Goal: Information Seeking & Learning: Learn about a topic

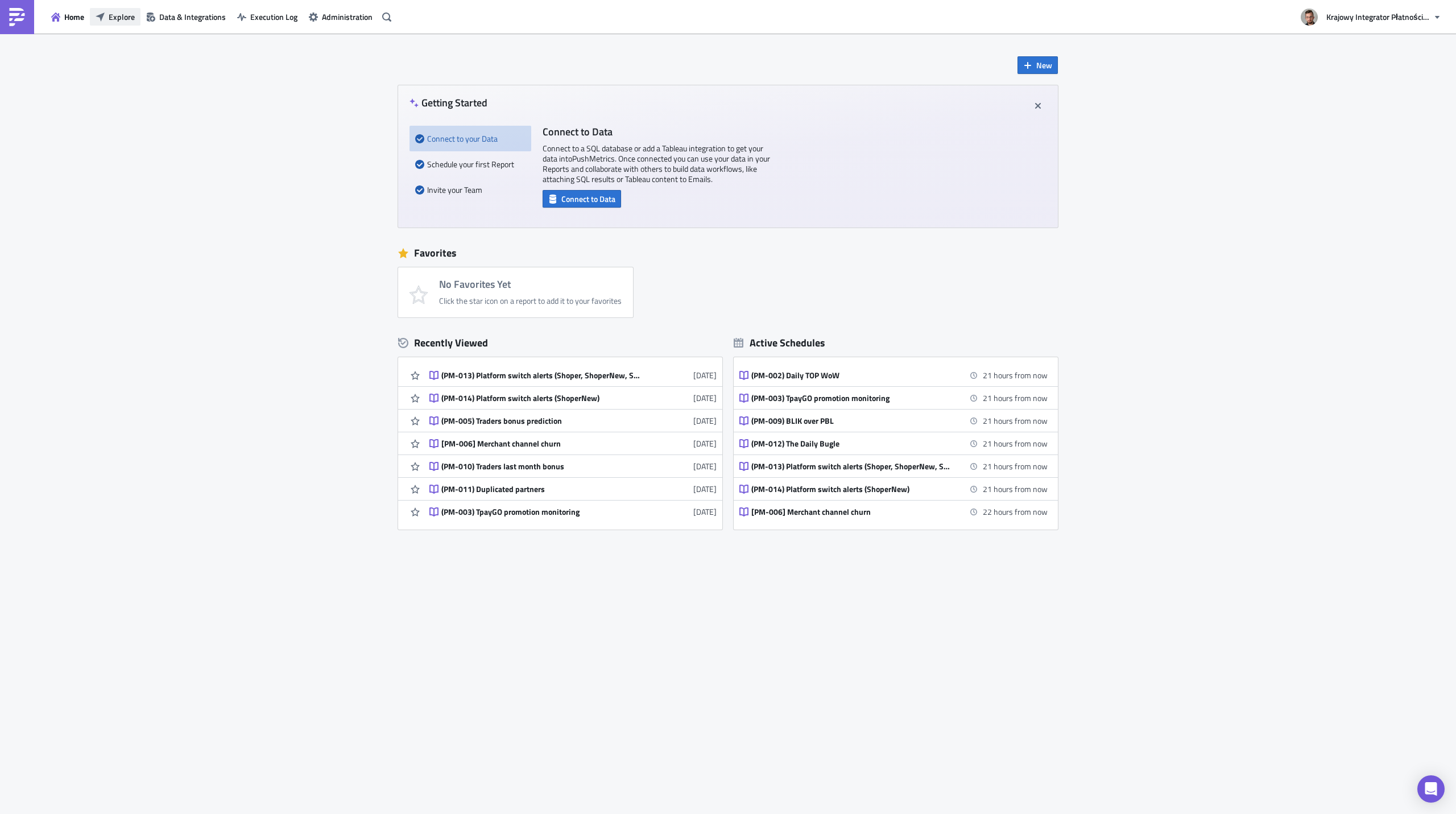
click at [110, 10] on button "Explore" at bounding box center [115, 17] width 51 height 18
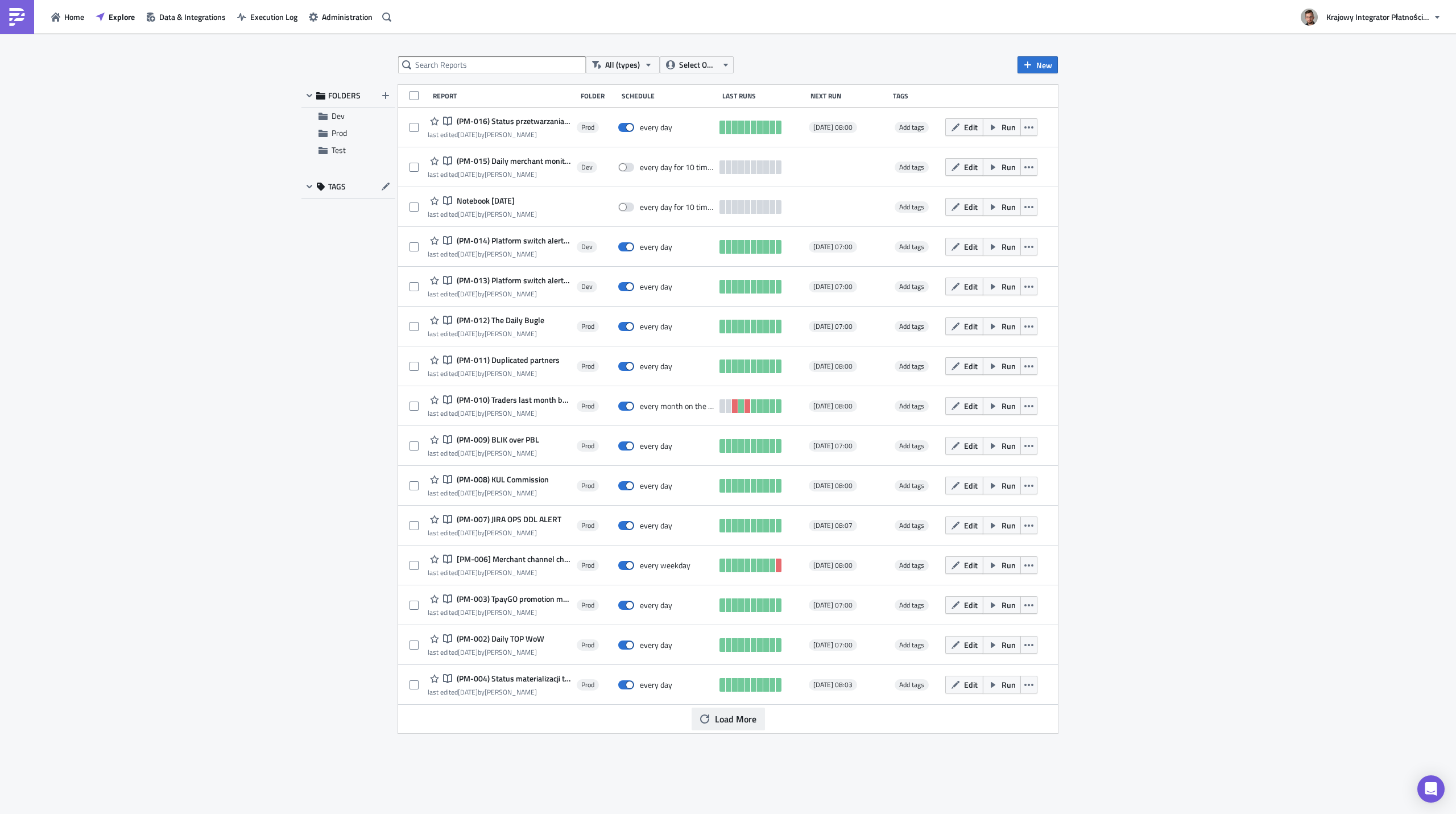
click at [723, 725] on span "Load More" at bounding box center [736, 719] width 42 height 14
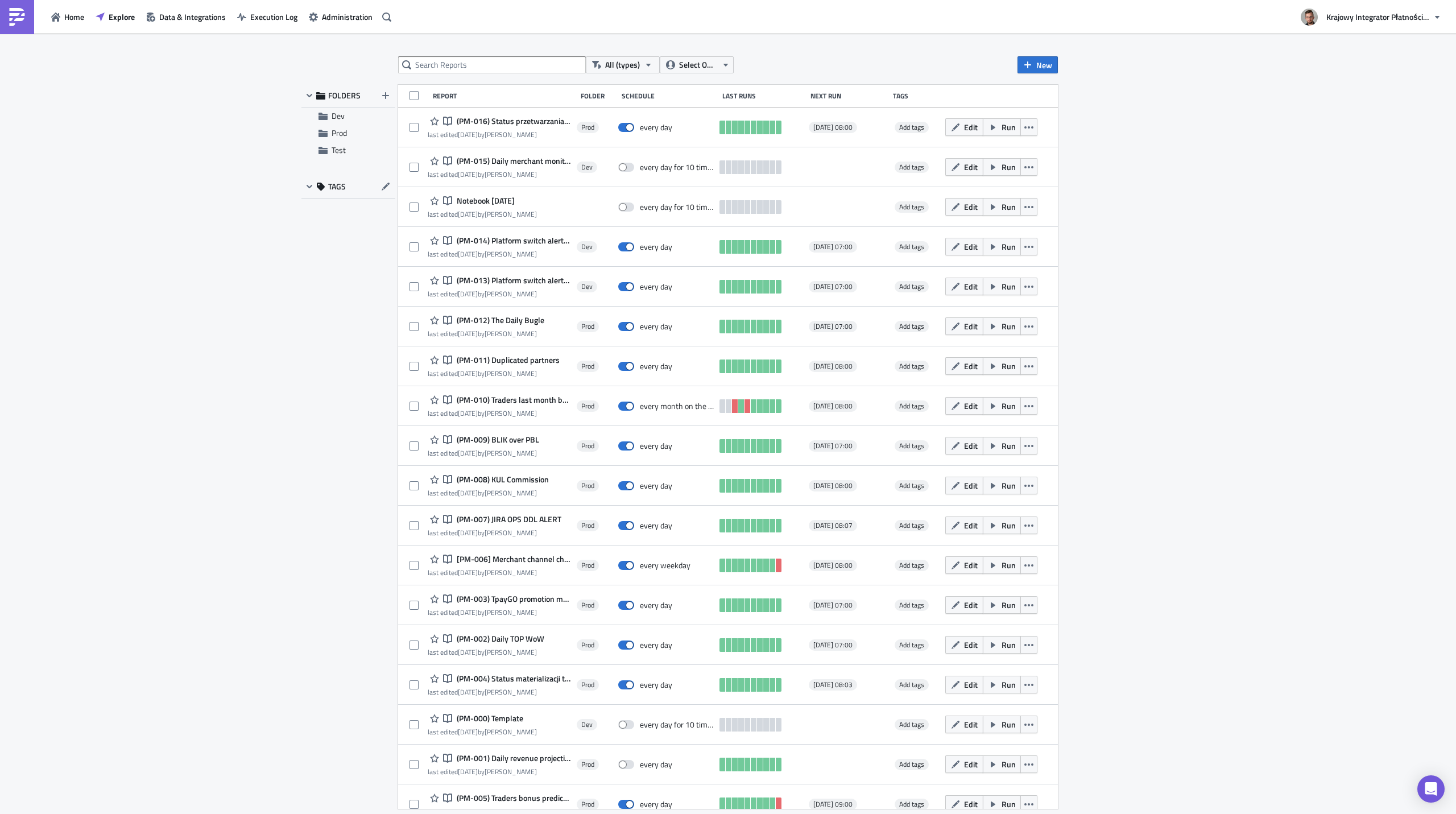
scroll to position [16, 0]
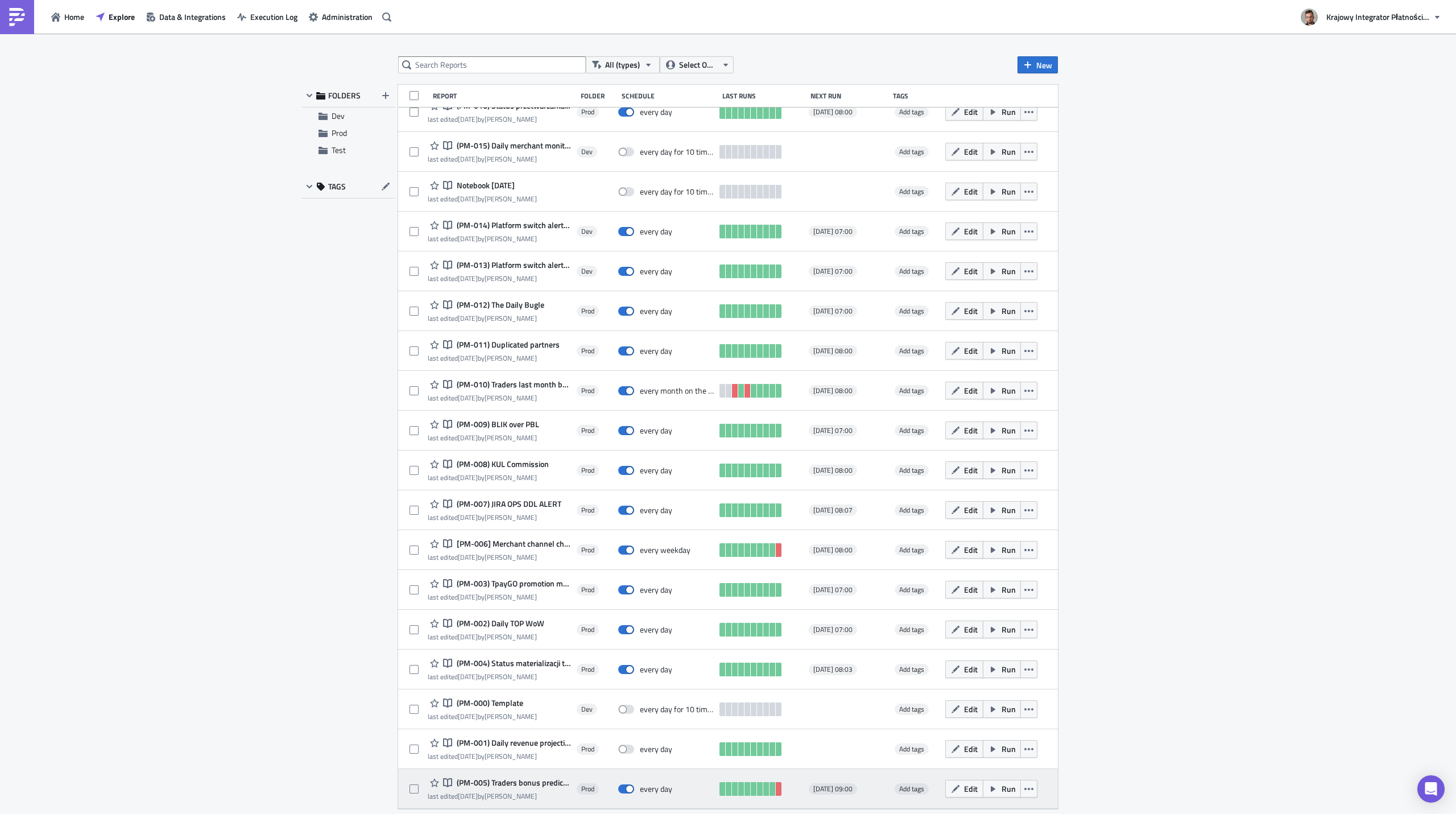
click at [518, 784] on span "(PM-005) Traders bonus prediction" at bounding box center [512, 782] width 117 height 10
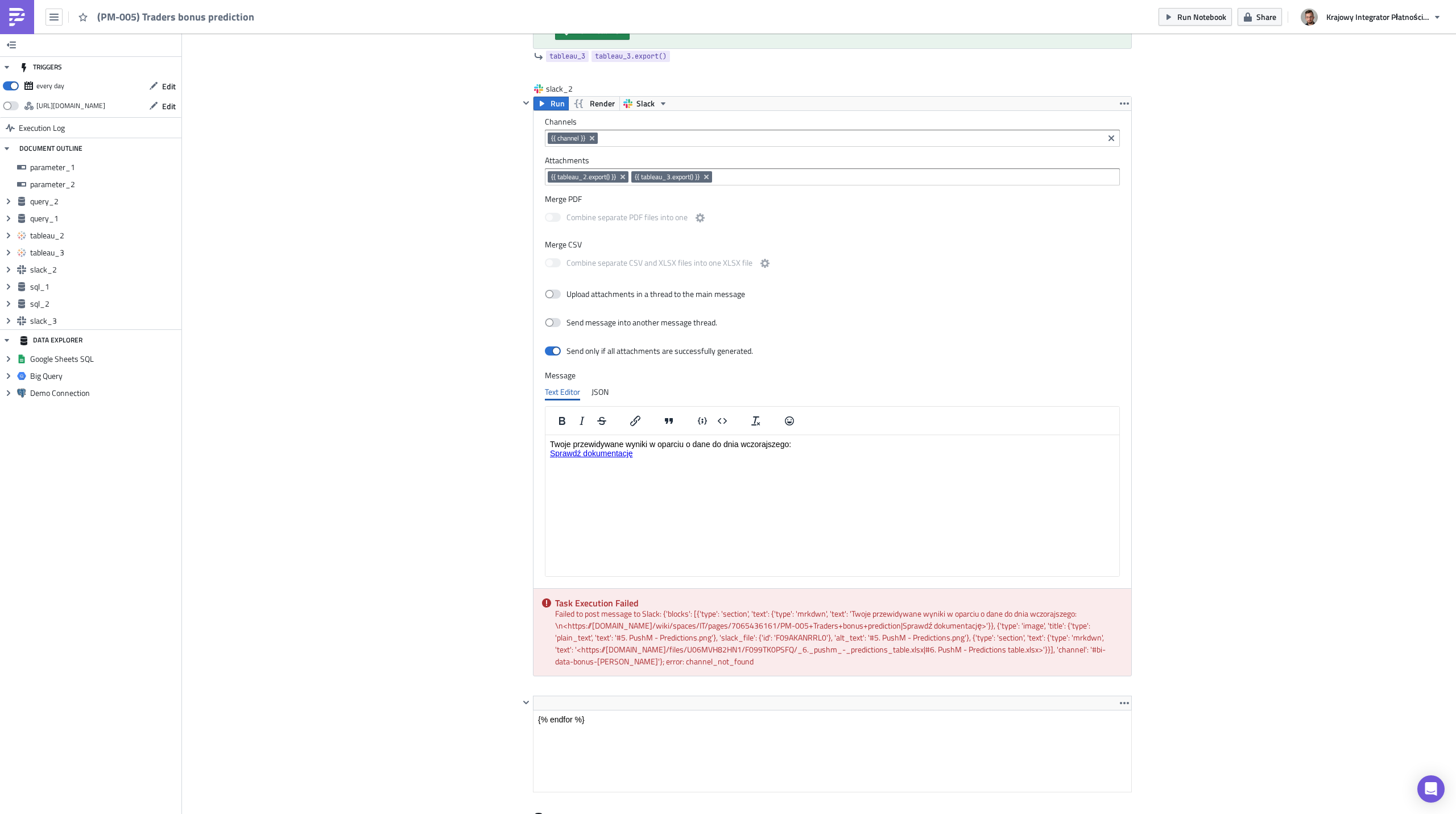
scroll to position [2161, 0]
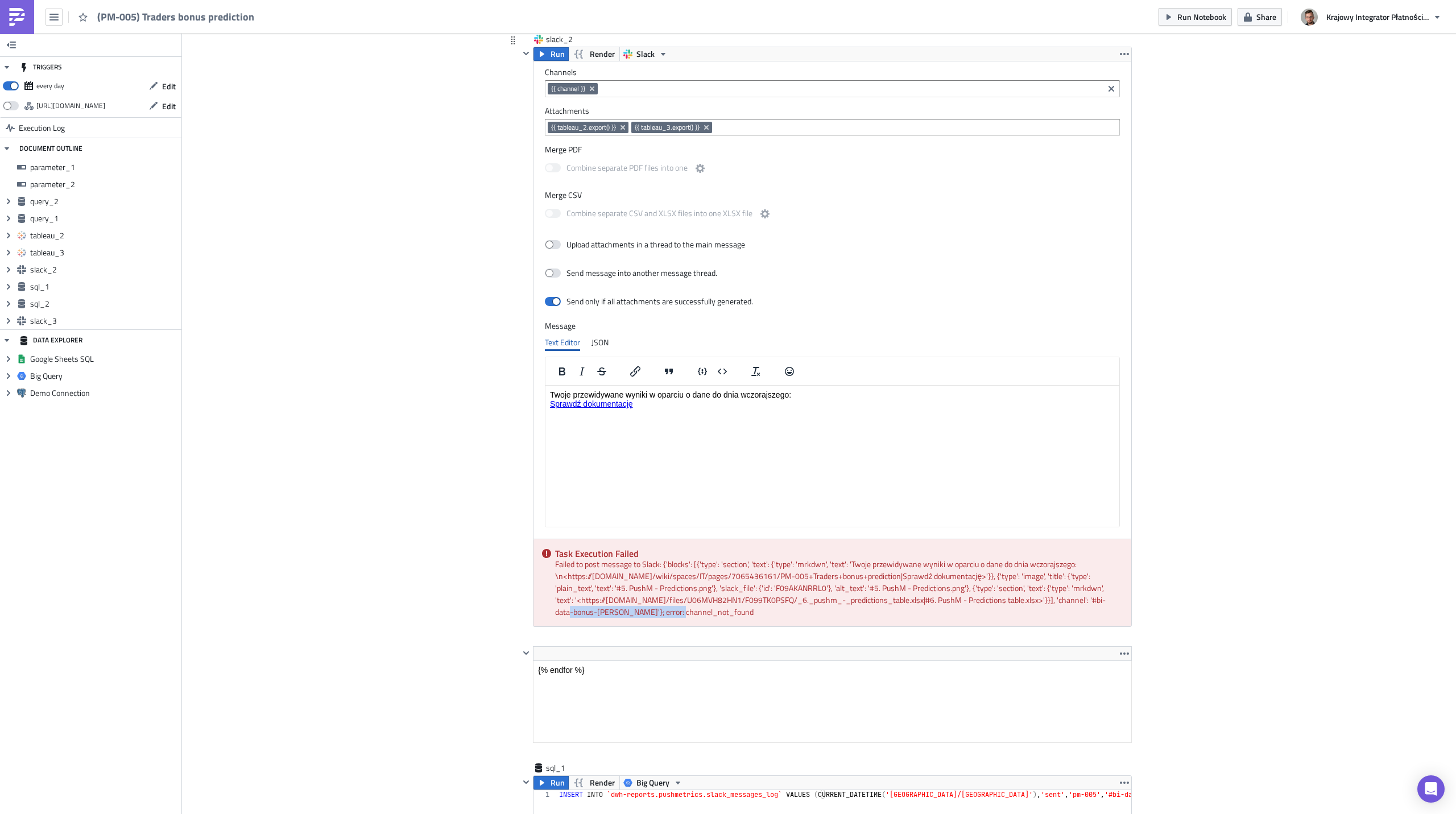
drag, startPoint x: 1058, startPoint y: 601, endPoint x: 609, endPoint y: 613, distance: 449.2
click at [609, 613] on div "Task Execution Failed Failed to post message to Slack: {'blocks': [{'type': 'se…" at bounding box center [831, 582] width 597 height 87
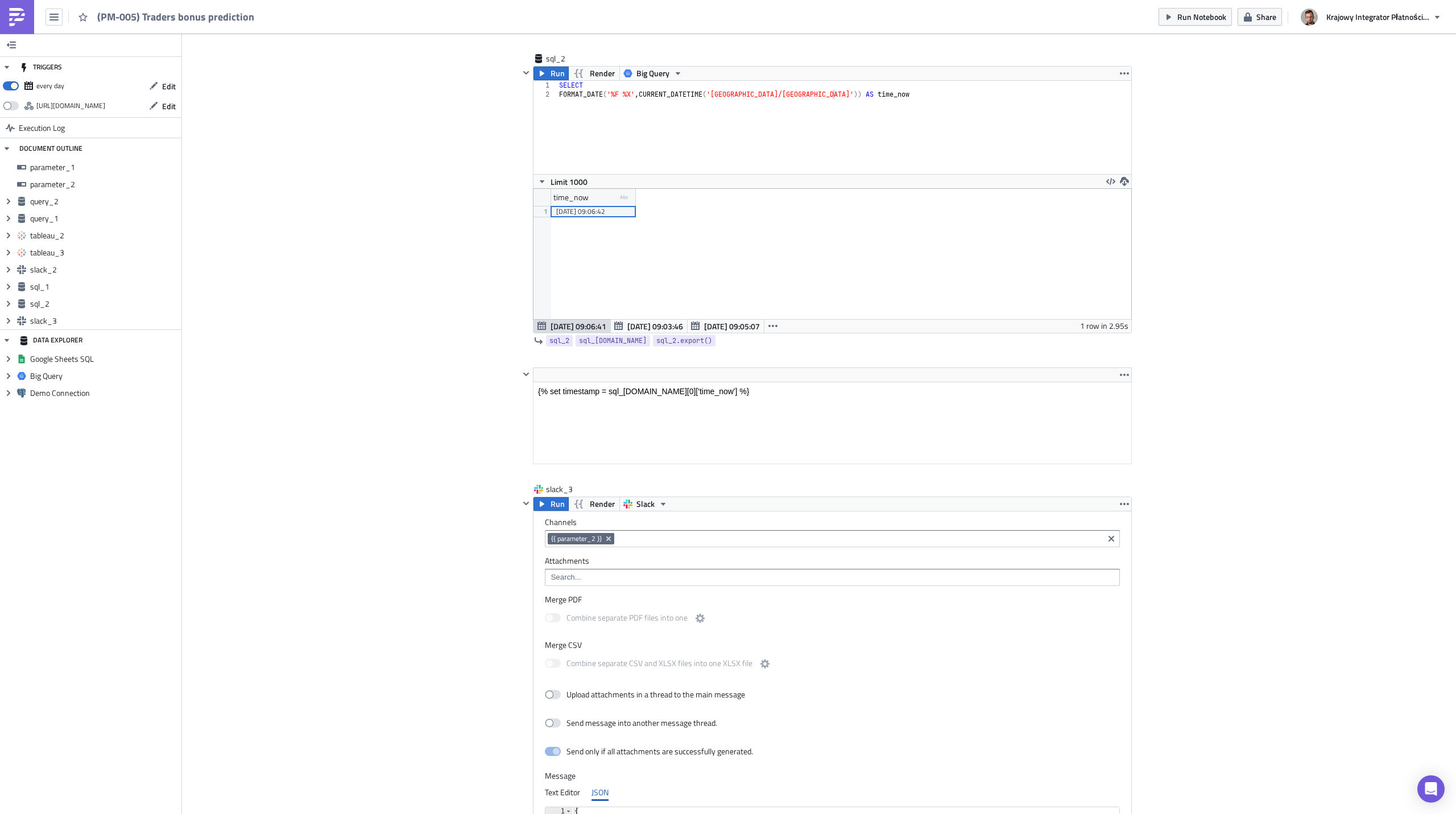
copy div "#bi-data-bonus-[PERSON_NAME]"
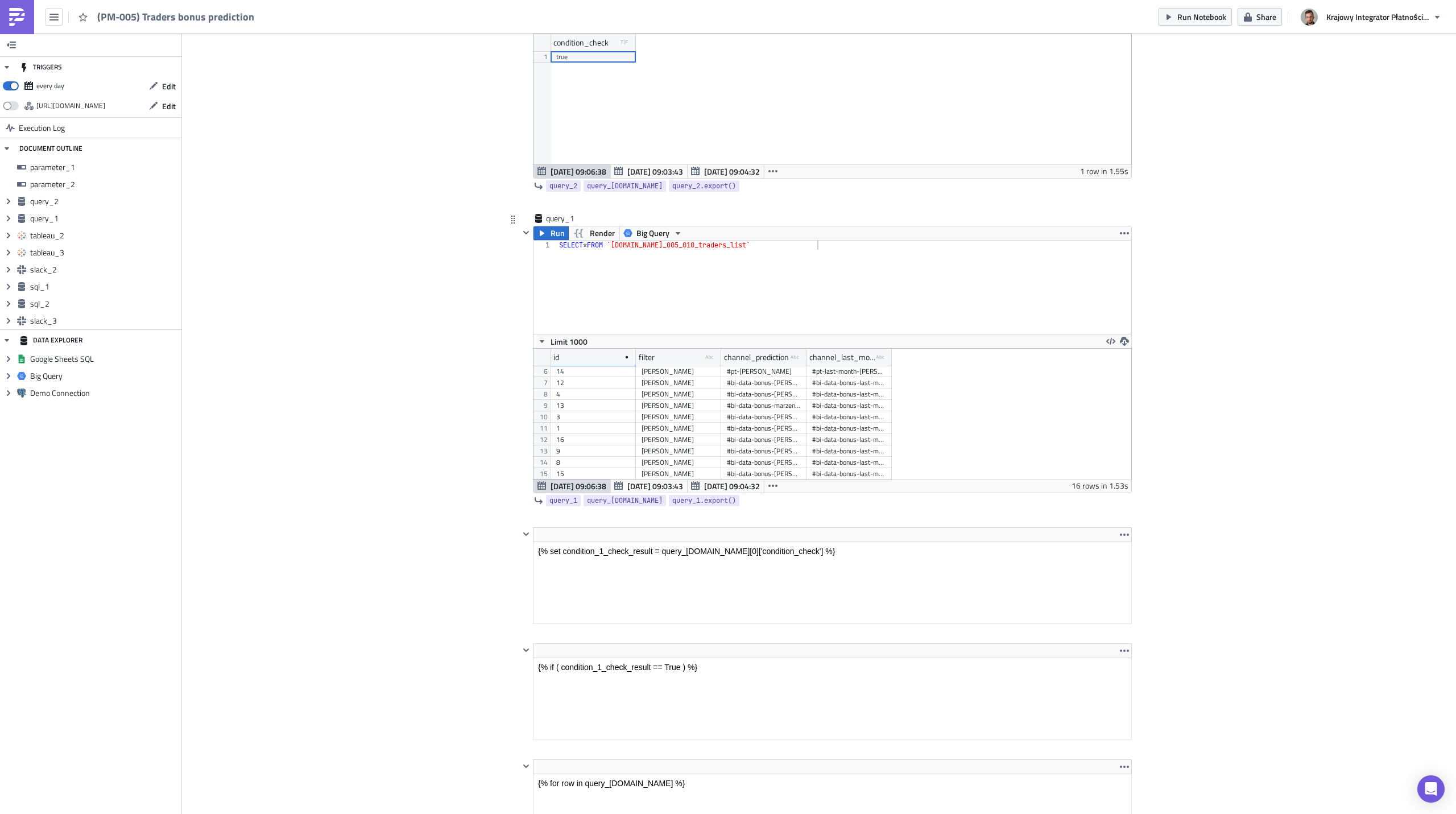
scroll to position [68, 0]
click at [887, 361] on div "id filter type-text Created with Sketch. channel_prediction type-text Created w…" at bounding box center [827, 356] width 589 height 17
drag, startPoint x: 887, startPoint y: 359, endPoint x: 961, endPoint y: 355, distance: 74.1
click at [957, 355] on div at bounding box center [956, 357] width 2 height 18
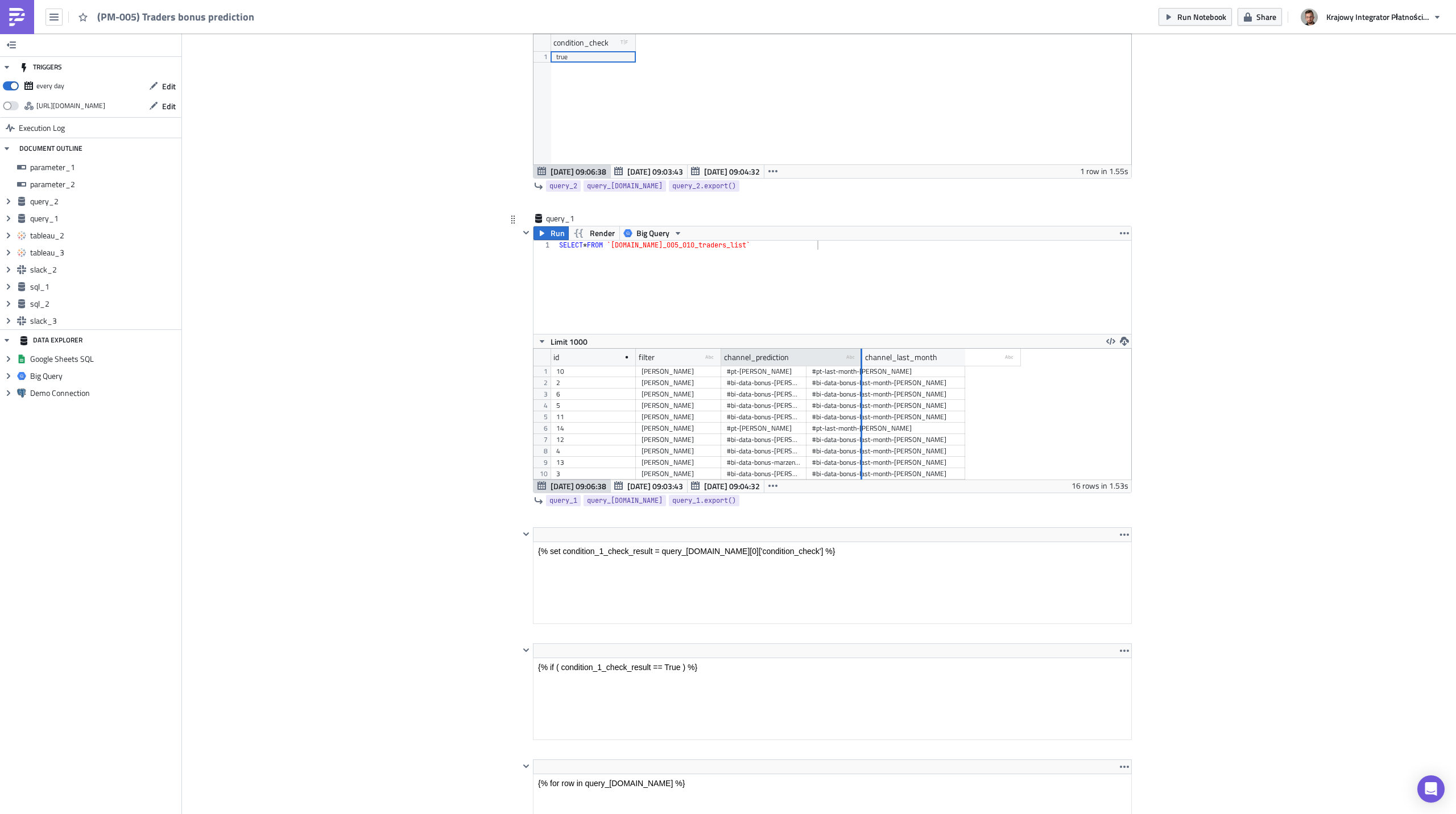
drag, startPoint x: 801, startPoint y: 359, endPoint x: 857, endPoint y: 357, distance: 56.0
click at [861, 357] on div at bounding box center [862, 357] width 2 height 18
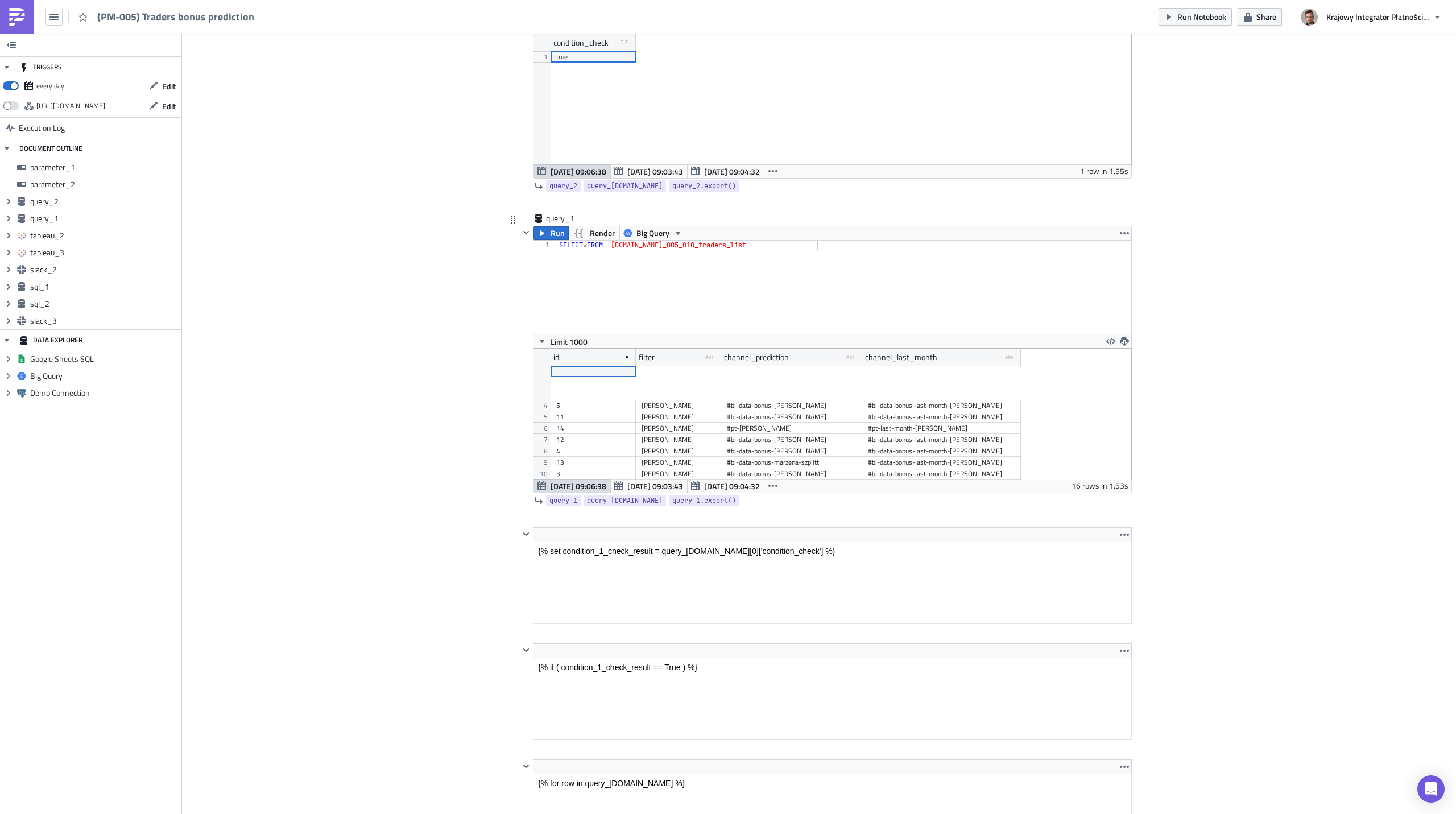
scroll to position [68, 0]
click at [819, 429] on div "#bi-data-bonus-[PERSON_NAME]" at bounding box center [791, 428] width 130 height 11
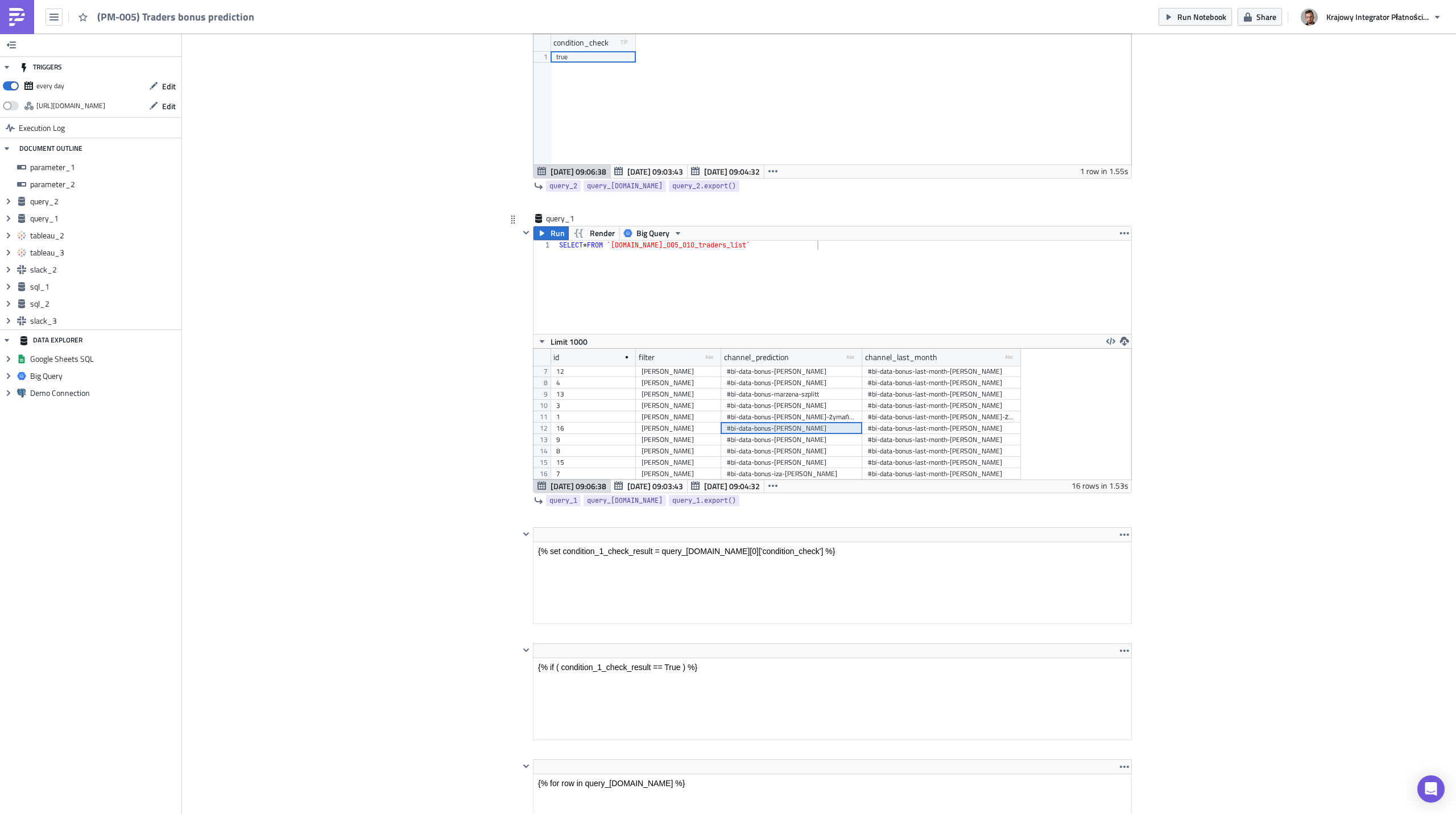
click at [819, 429] on div "#bi-data-bonus-[PERSON_NAME]" at bounding box center [791, 428] width 130 height 11
